Goal: Task Accomplishment & Management: Complete application form

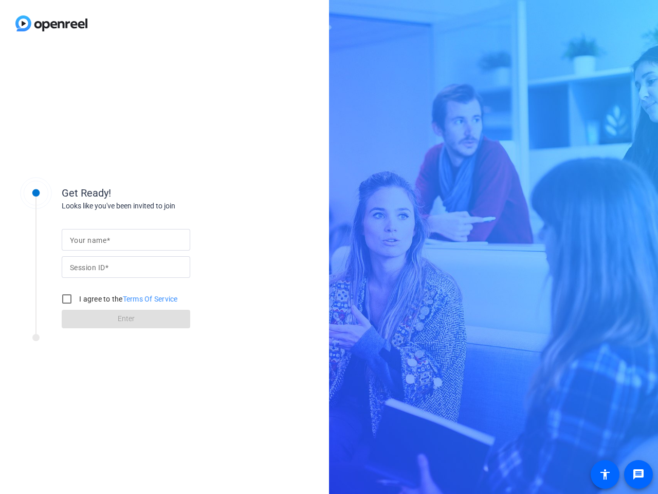
click at [126, 240] on input "Your name" at bounding box center [126, 239] width 112 height 12
click at [126, 267] on input "Session ID" at bounding box center [126, 267] width 112 height 12
click at [118, 299] on label "I agree to the Terms Of Service" at bounding box center [127, 299] width 101 height 10
click at [77, 299] on input "I agree to the Terms Of Service" at bounding box center [67, 298] width 21 height 21
click at [67, 299] on input "I agree to the Terms Of Service" at bounding box center [67, 298] width 21 height 21
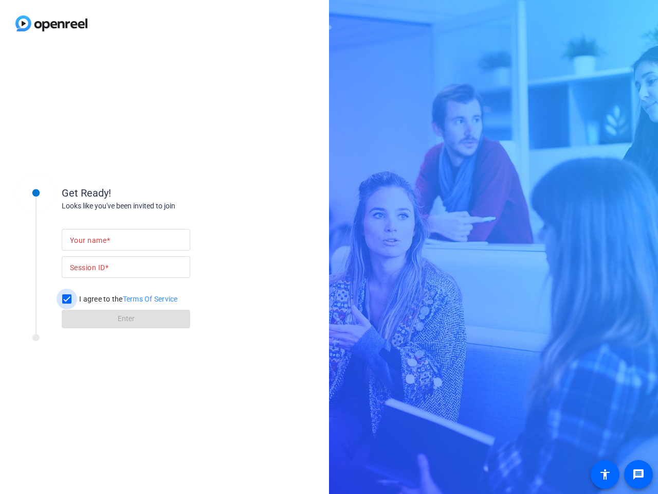
checkbox input "false"
click at [639, 474] on mat-icon "message" at bounding box center [638, 474] width 12 height 12
click at [605, 474] on mat-icon "accessibility" at bounding box center [605, 474] width 12 height 12
